Goal: Find contact information: Find contact information

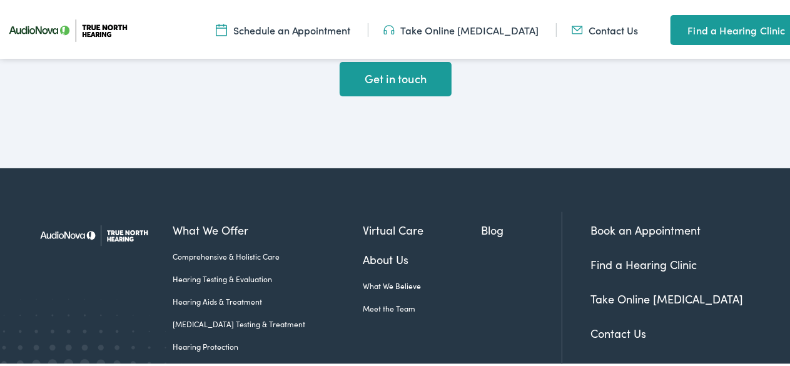
scroll to position [2915, 0]
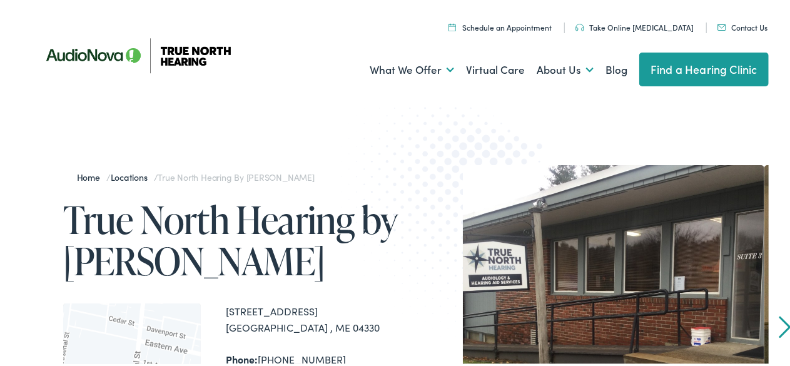
click at [86, 45] on img at bounding box center [144, 52] width 225 height 79
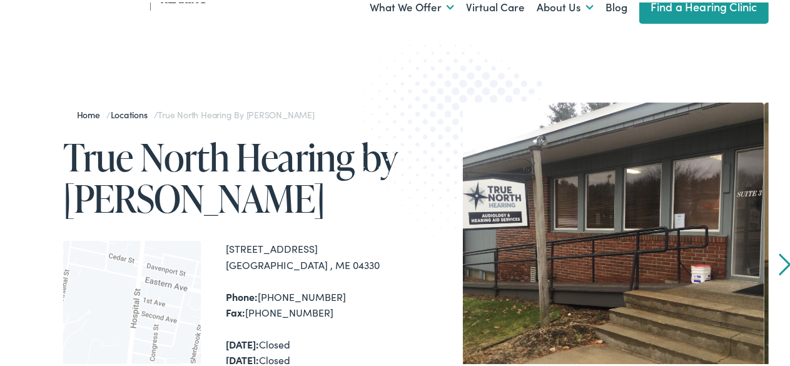
scroll to position [125, 0]
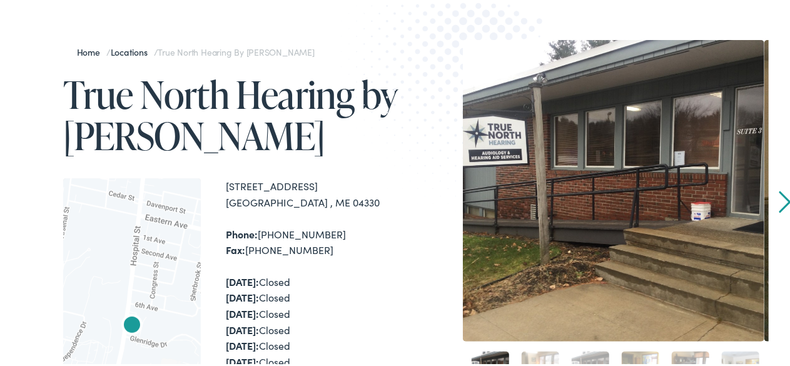
click at [106, 269] on div at bounding box center [132, 339] width 138 height 327
drag, startPoint x: 226, startPoint y: 185, endPoint x: 285, endPoint y: 198, distance: 60.9
click at [321, 204] on div "89 Hospital Street, Suite 3 Augusta , ME 04330" at bounding box center [313, 192] width 175 height 32
copy div "89 Hospital Street, Suite 3 Augusta , ME 04330"
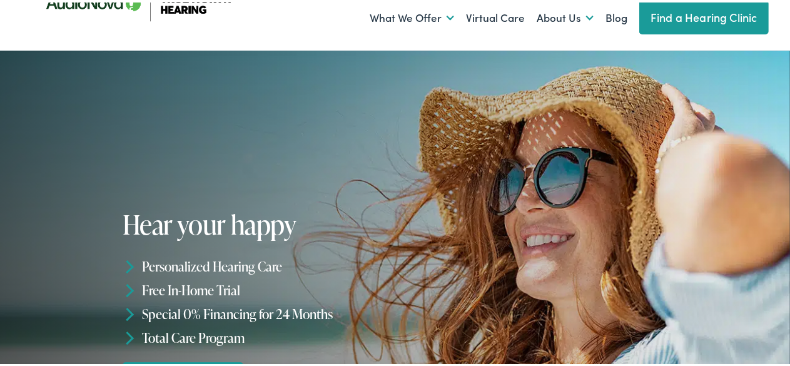
scroll to position [125, 0]
